Goal: Check status: Check status

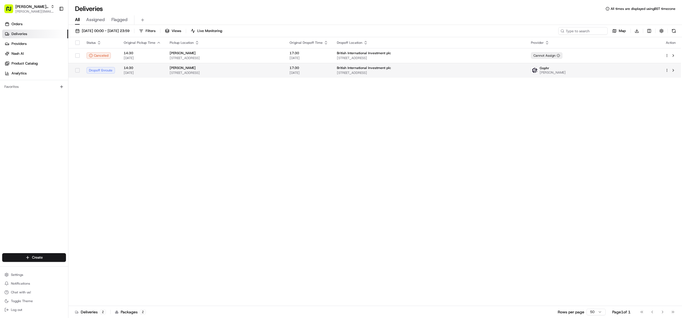
click at [239, 69] on div "[PERSON_NAME]" at bounding box center [225, 68] width 111 height 4
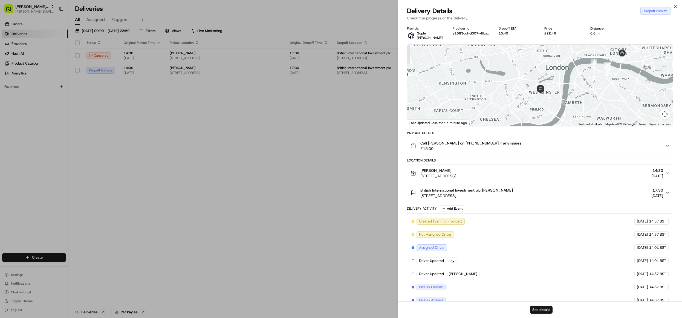
drag, startPoint x: 530, startPoint y: 87, endPoint x: 620, endPoint y: 89, distance: 90.1
click at [620, 89] on div at bounding box center [540, 86] width 266 height 82
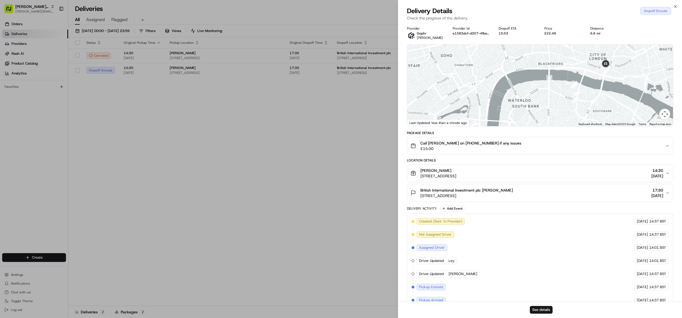
drag, startPoint x: 553, startPoint y: 92, endPoint x: 623, endPoint y: 75, distance: 71.8
click at [623, 75] on div at bounding box center [540, 86] width 266 height 82
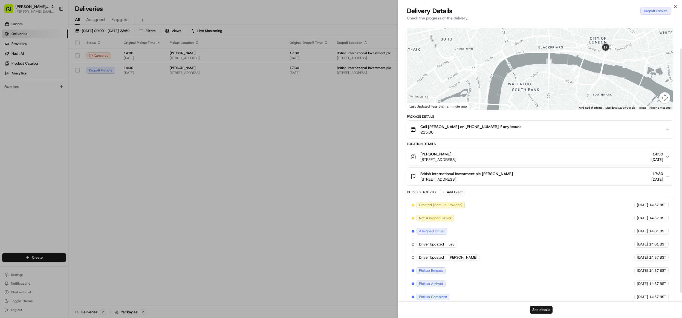
scroll to position [39, 0]
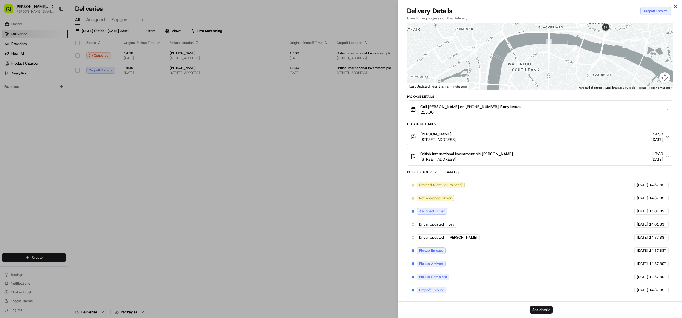
click at [467, 238] on span "[PERSON_NAME]" at bounding box center [463, 237] width 29 height 5
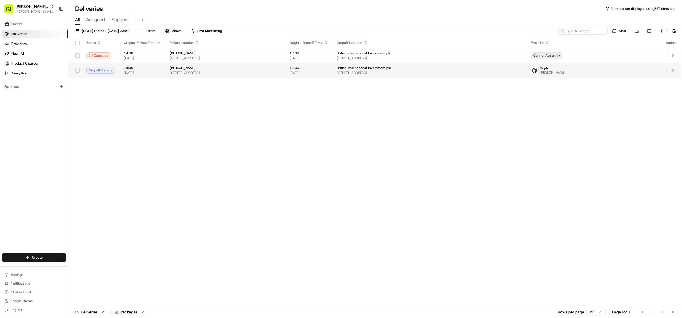
click at [212, 71] on span "[STREET_ADDRESS]" at bounding box center [225, 73] width 111 height 4
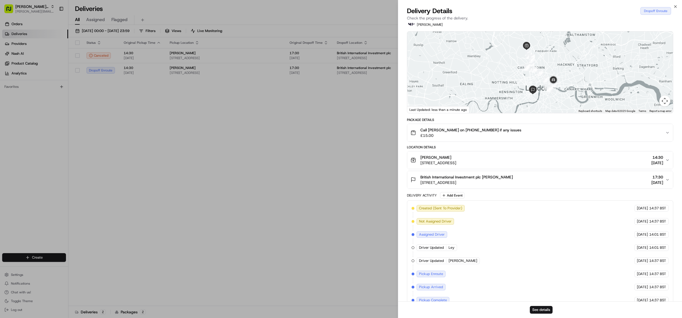
scroll to position [0, 0]
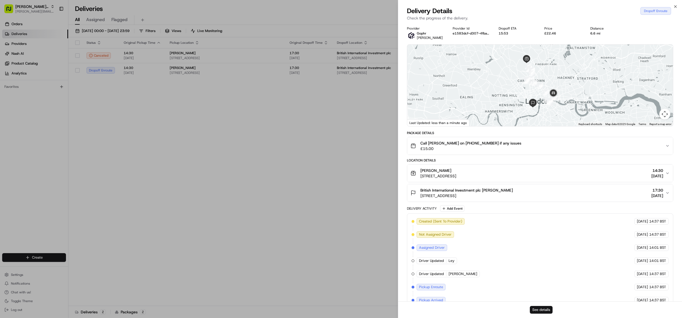
click at [541, 309] on button "See details" at bounding box center [541, 310] width 23 height 8
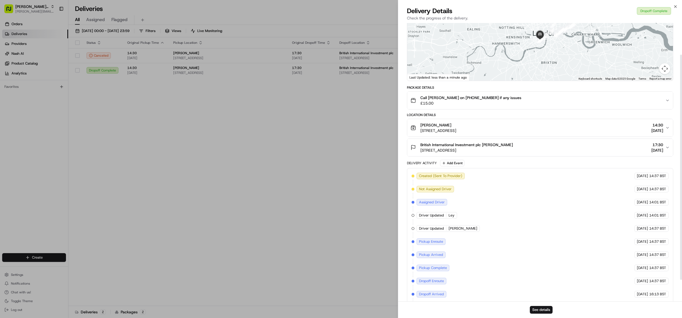
scroll to position [65, 0]
